Goal: Task Accomplishment & Management: Complete application form

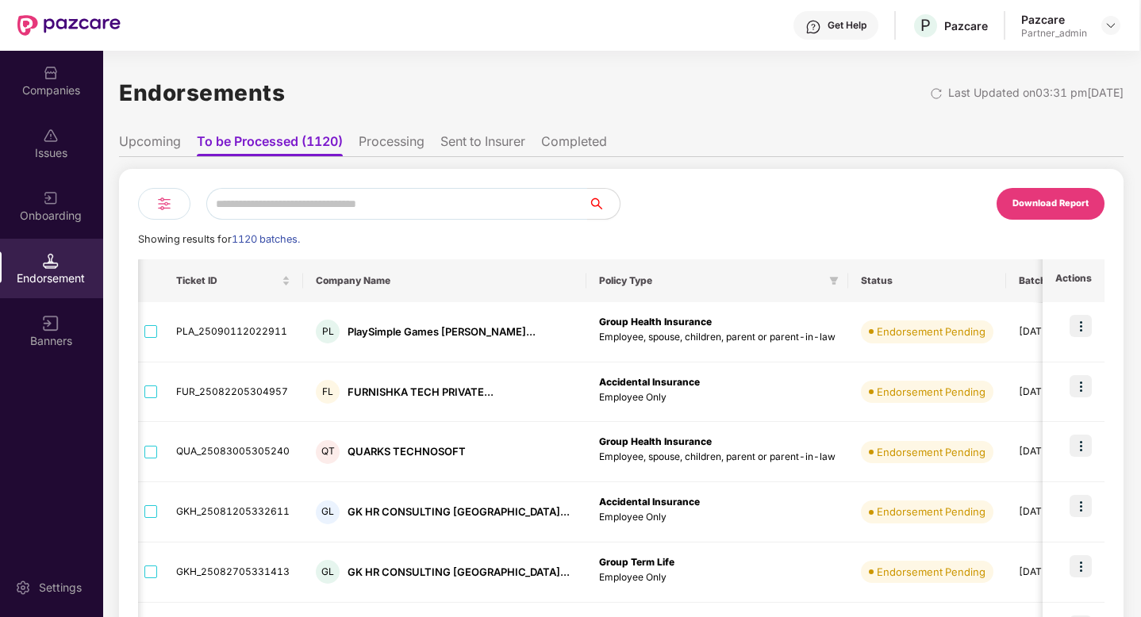
scroll to position [0, 325]
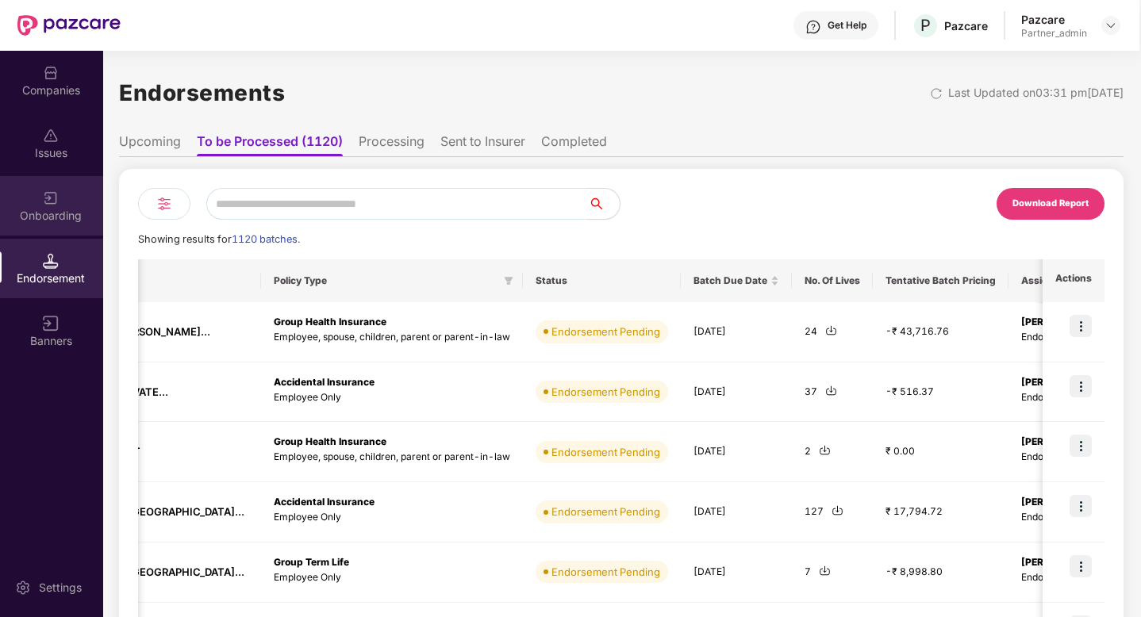
click at [44, 228] on div "Onboarding" at bounding box center [50, 205] width 105 height 59
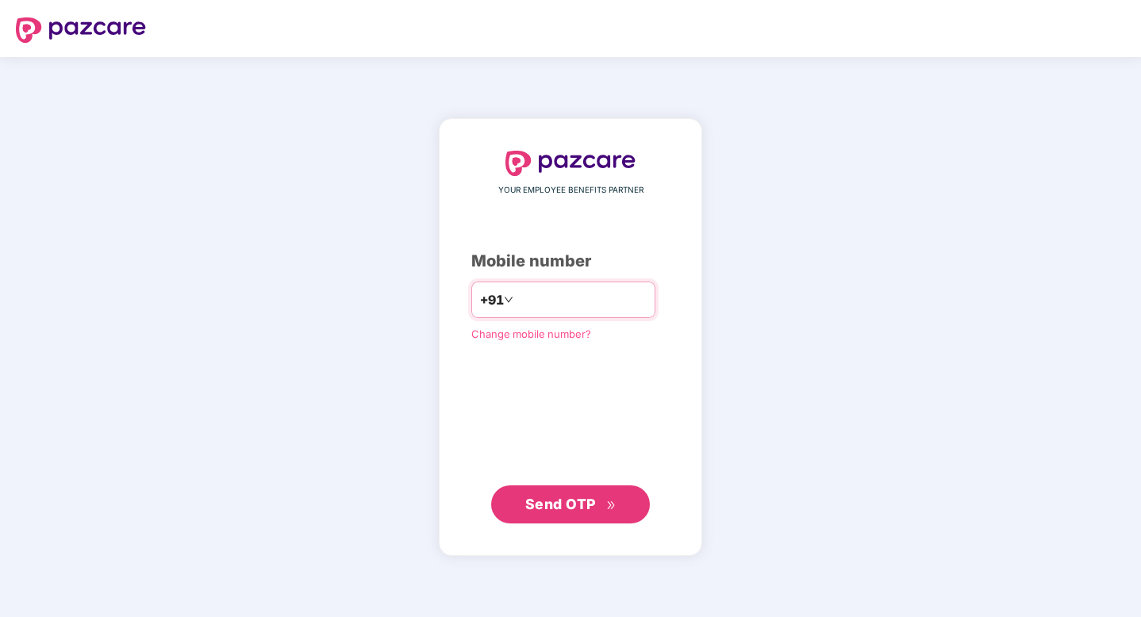
click at [581, 298] on input "number" at bounding box center [581, 299] width 130 height 25
type input "**********"
click at [590, 498] on span "Send OTP" at bounding box center [560, 504] width 71 height 17
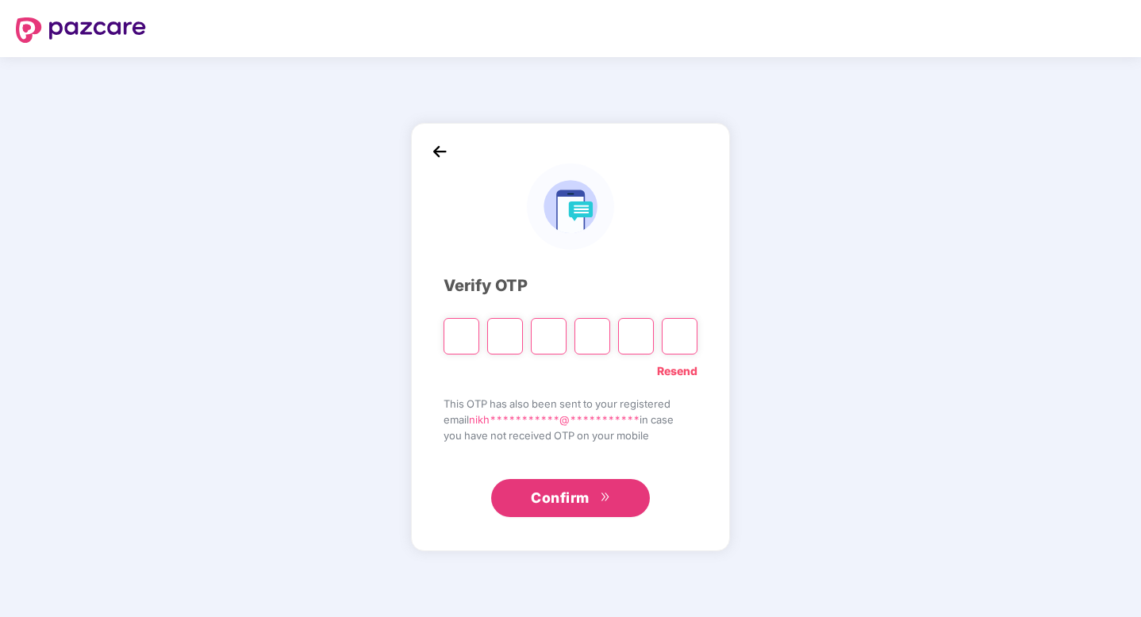
type input "*"
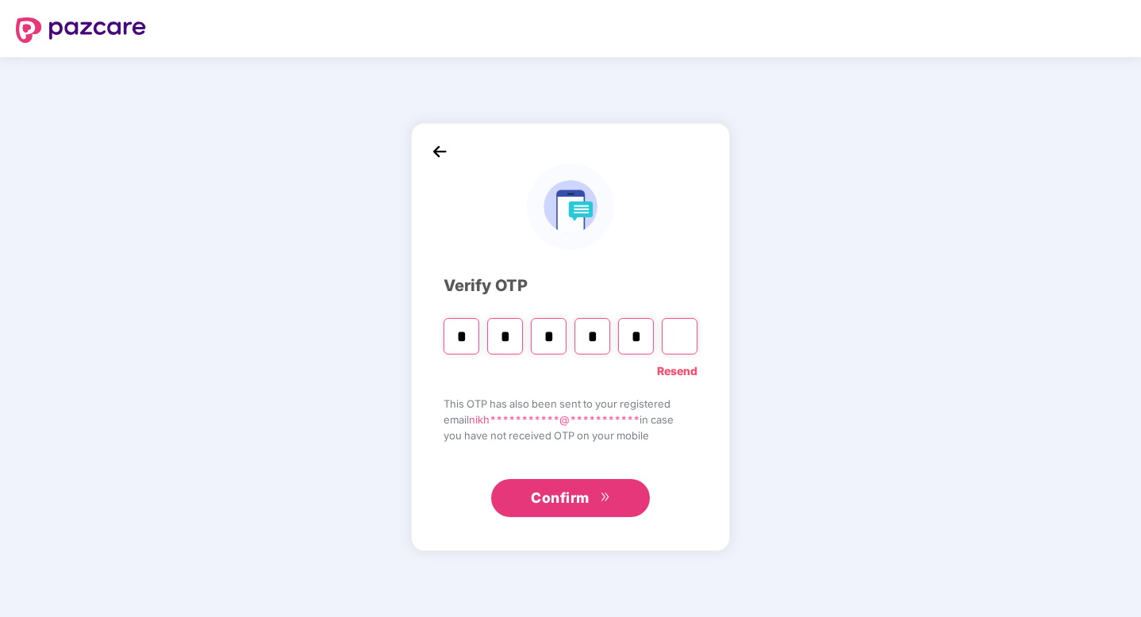
type input "*"
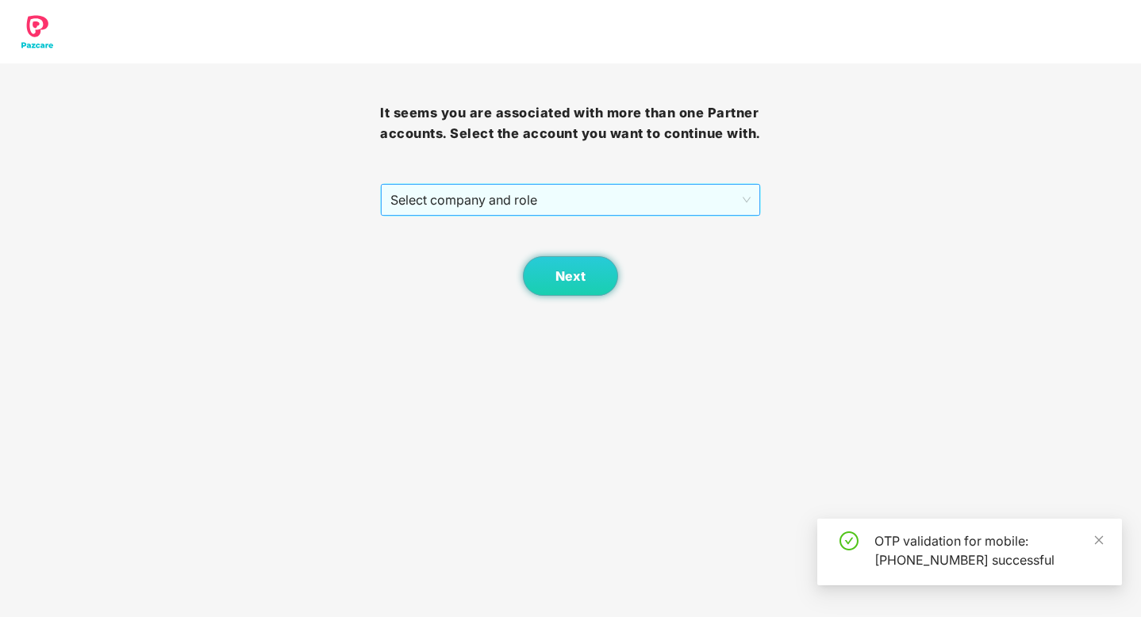
click at [502, 197] on span "Select company and role" at bounding box center [569, 200] width 359 height 30
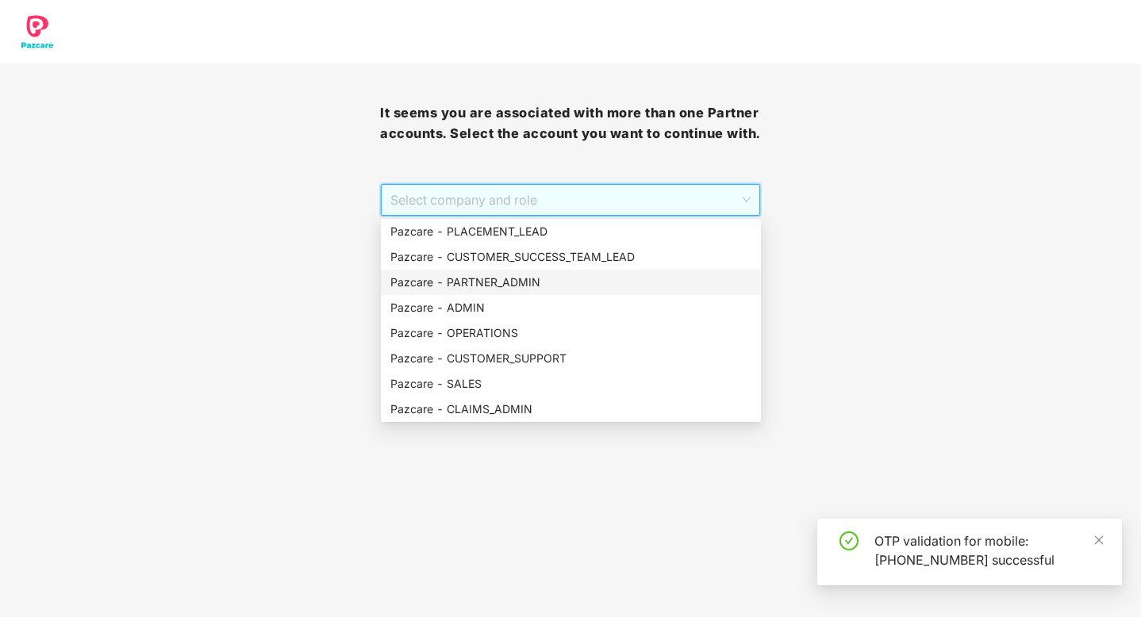
click at [478, 276] on div "Pazcare - PARTNER_ADMIN" at bounding box center [570, 282] width 361 height 17
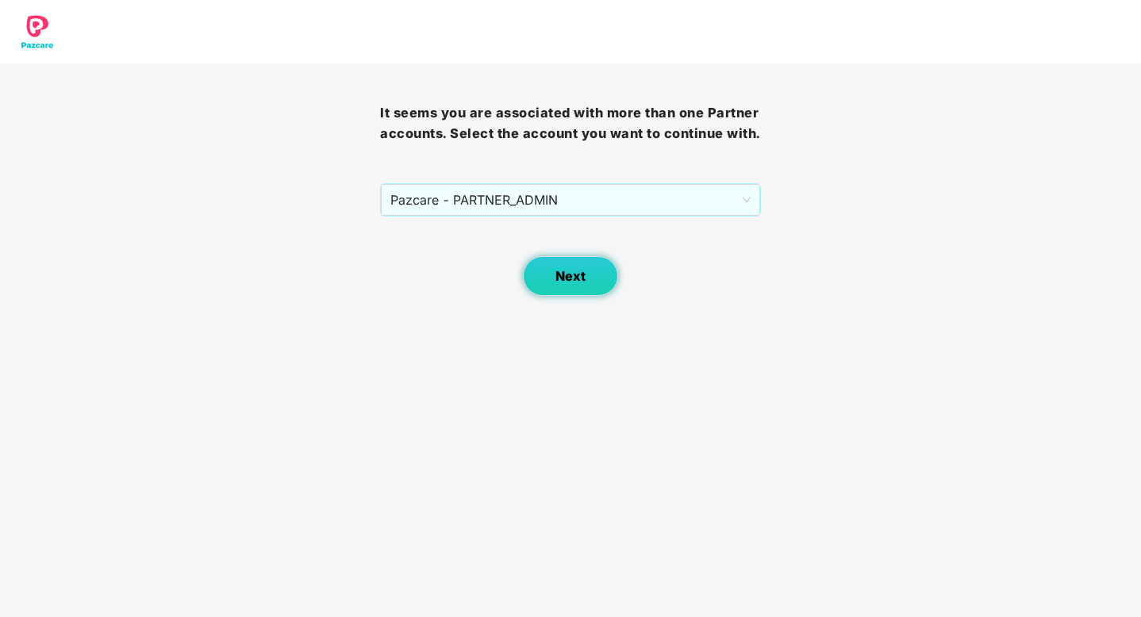
click at [553, 282] on button "Next" at bounding box center [570, 276] width 95 height 40
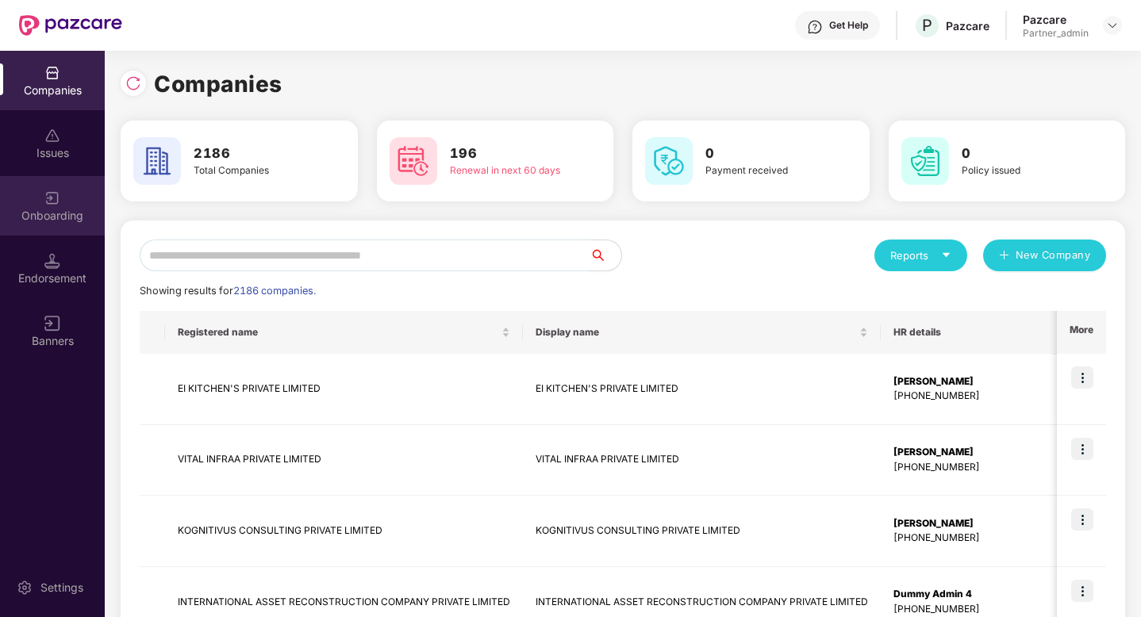
click at [68, 205] on div "Onboarding" at bounding box center [52, 205] width 105 height 59
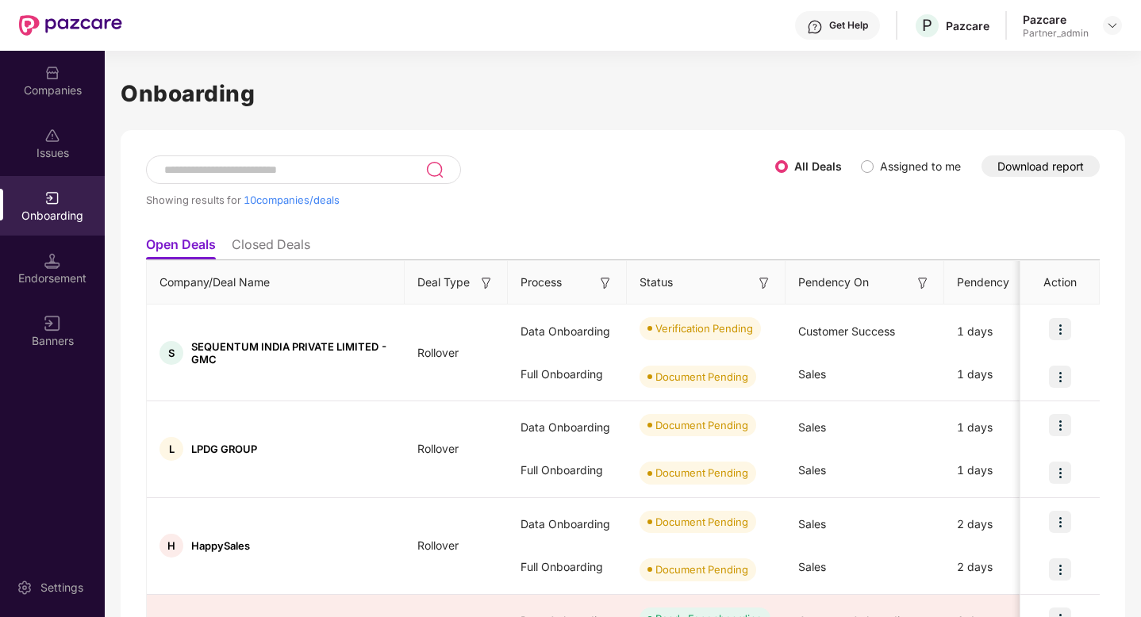
click at [1041, 172] on button "Download report" at bounding box center [1040, 165] width 118 height 21
